Goal: Information Seeking & Learning: Learn about a topic

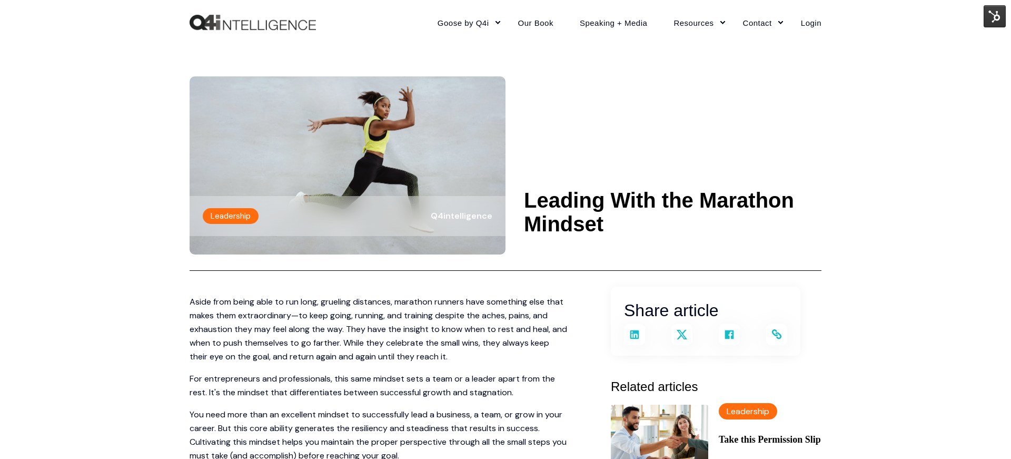
drag, startPoint x: 617, startPoint y: 227, endPoint x: 529, endPoint y: 197, distance: 93.3
click at [529, 197] on h1 "Leading With the Marathon Mindset" at bounding box center [673, 212] width 298 height 47
copy h1 "Leading With the Marathon Mindset"
